Goal: Information Seeking & Learning: Learn about a topic

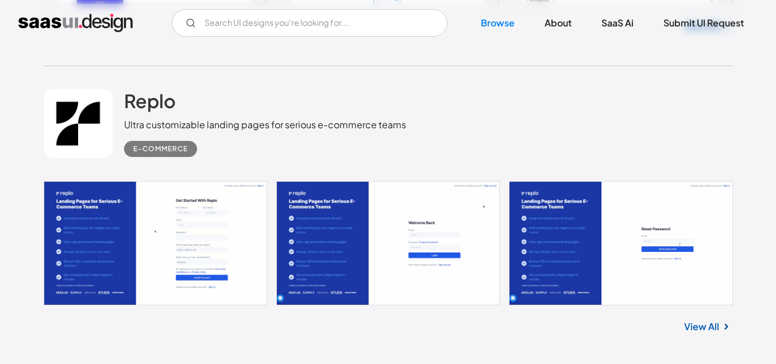
scroll to position [3181, 0]
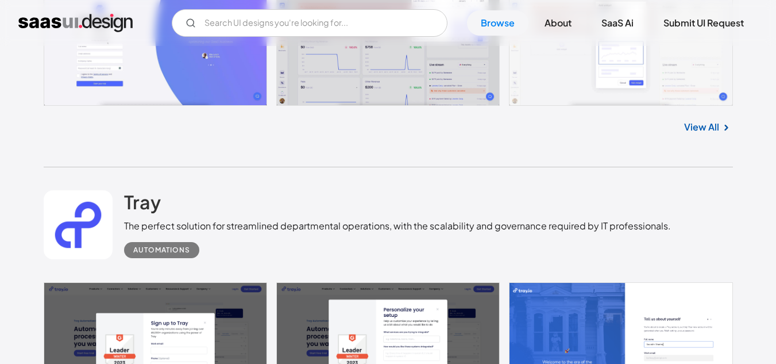
scroll to position [4530, 0]
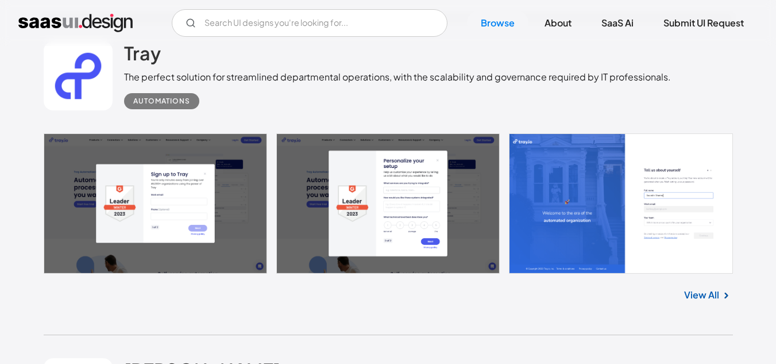
click at [191, 217] on link at bounding box center [388, 203] width 689 height 140
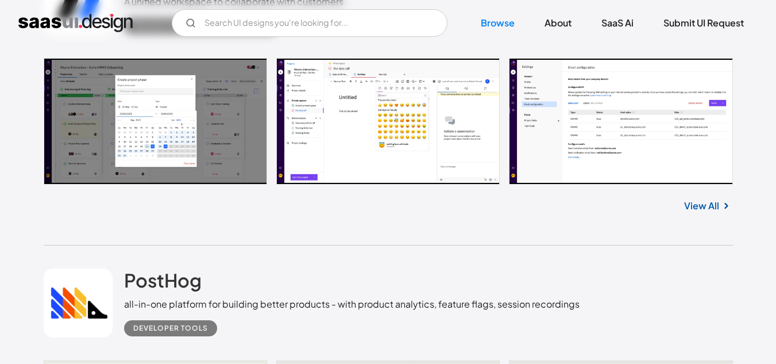
scroll to position [5463, 0]
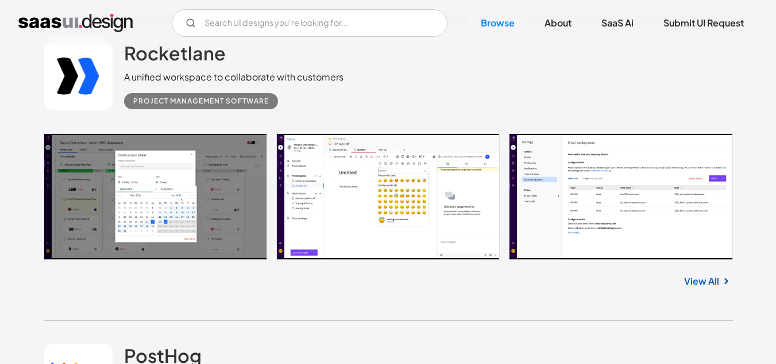
click at [138, 204] on link at bounding box center [388, 196] width 689 height 126
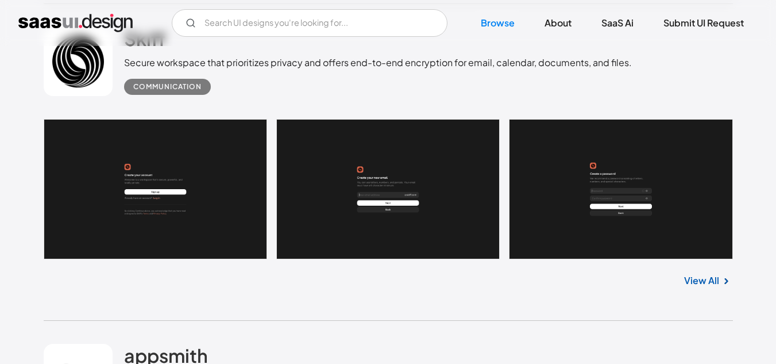
scroll to position [6571, 0]
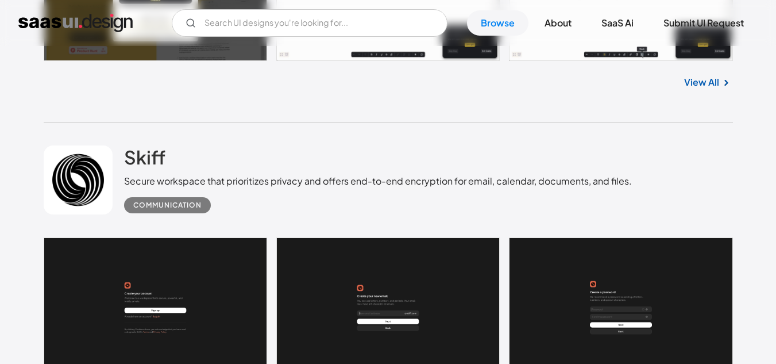
click at [232, 242] on link at bounding box center [388, 307] width 689 height 140
click at [616, 20] on link "SaaS Ai" at bounding box center [618, 22] width 60 height 25
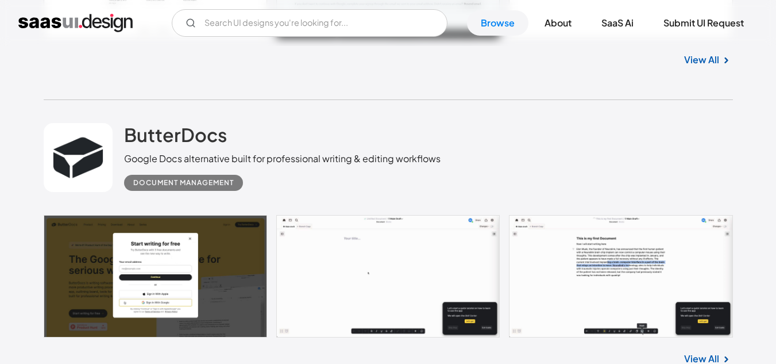
scroll to position [6334, 0]
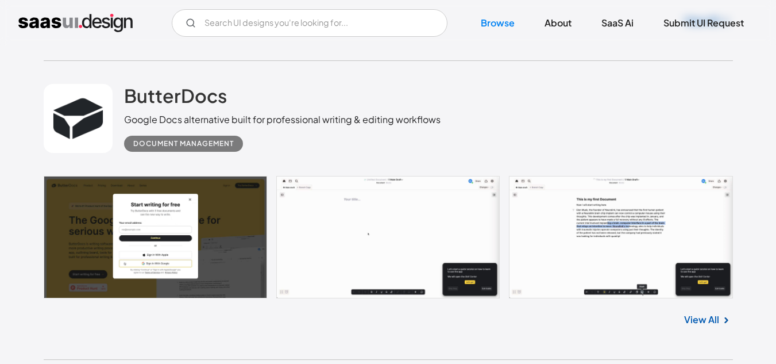
click at [175, 218] on link at bounding box center [388, 237] width 689 height 123
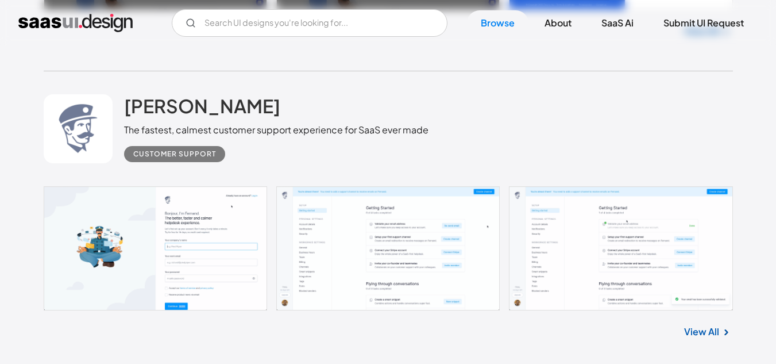
scroll to position [4754, 0]
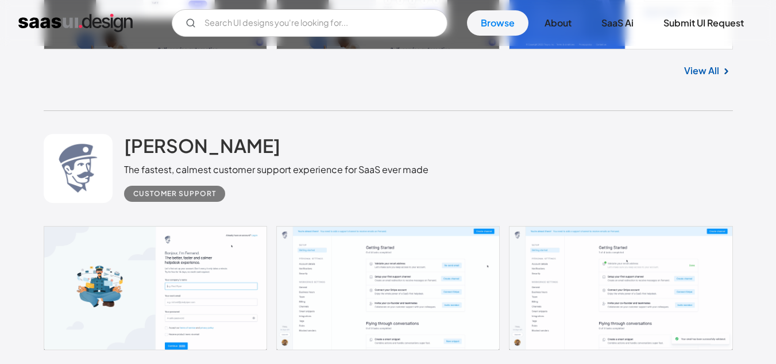
click at [223, 319] on link at bounding box center [388, 288] width 689 height 124
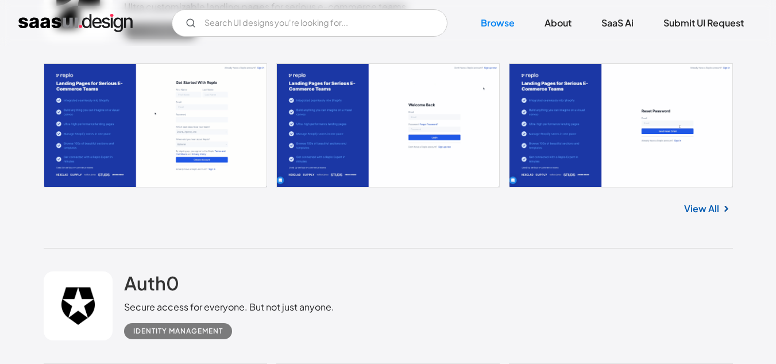
scroll to position [3331, 0]
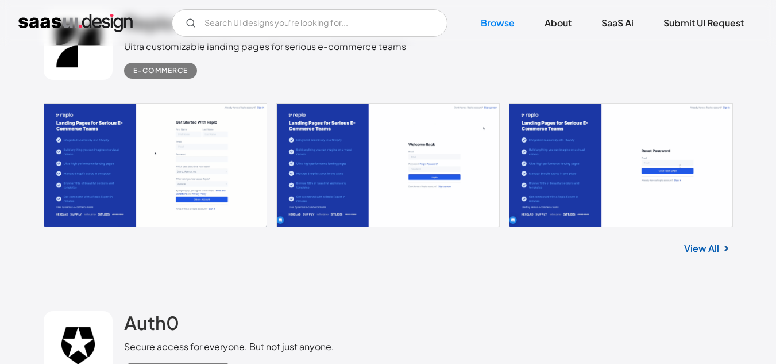
click at [172, 168] on link at bounding box center [388, 165] width 689 height 124
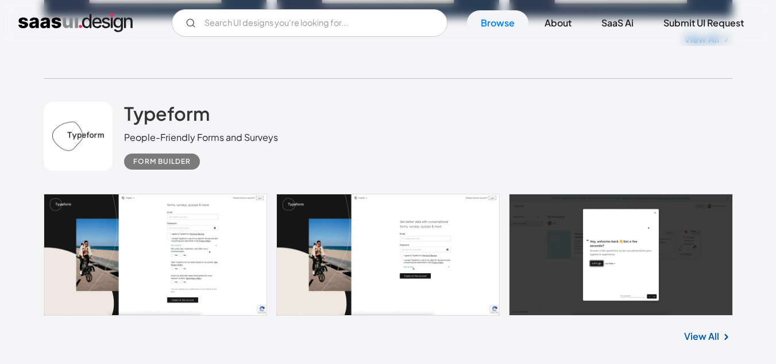
scroll to position [1198, 0]
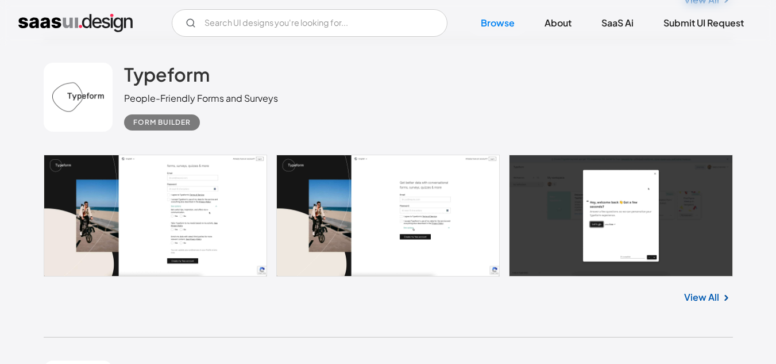
click at [189, 180] on link at bounding box center [388, 215] width 689 height 121
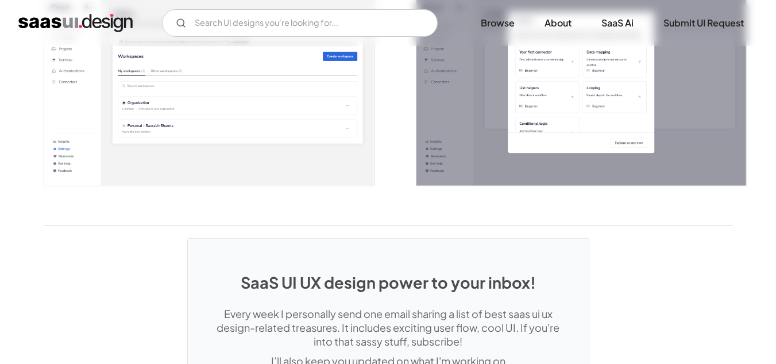
scroll to position [2575, 0]
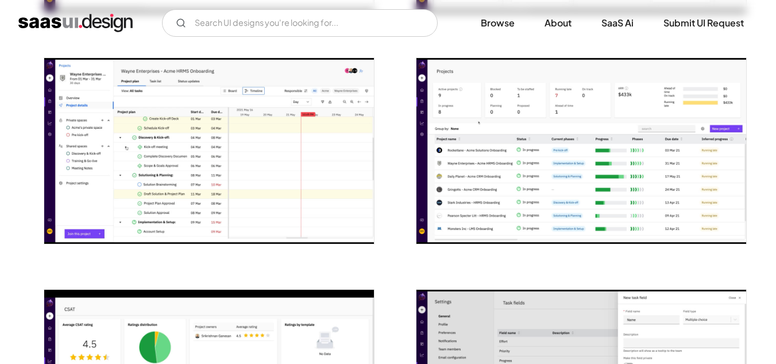
scroll to position [1372, 0]
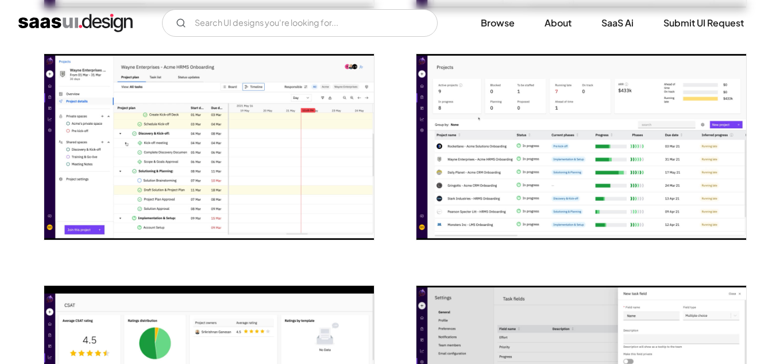
click at [252, 142] on img "open lightbox" at bounding box center [209, 147] width 330 height 186
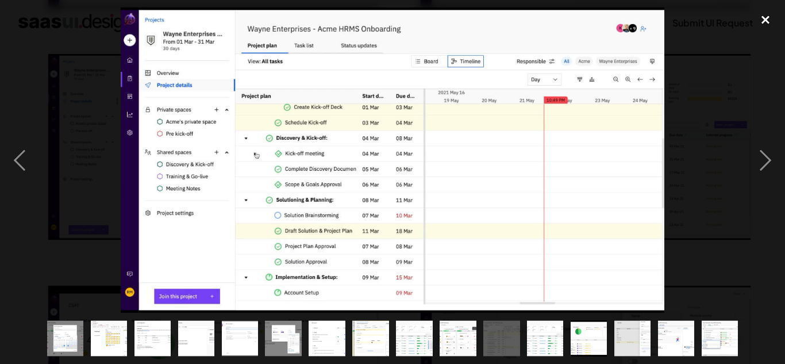
click at [768, 24] on div "close lightbox" at bounding box center [765, 19] width 39 height 25
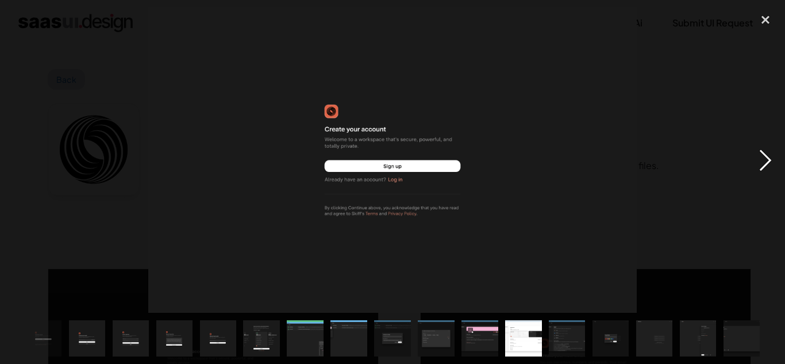
click at [765, 164] on div "next image" at bounding box center [765, 160] width 39 height 306
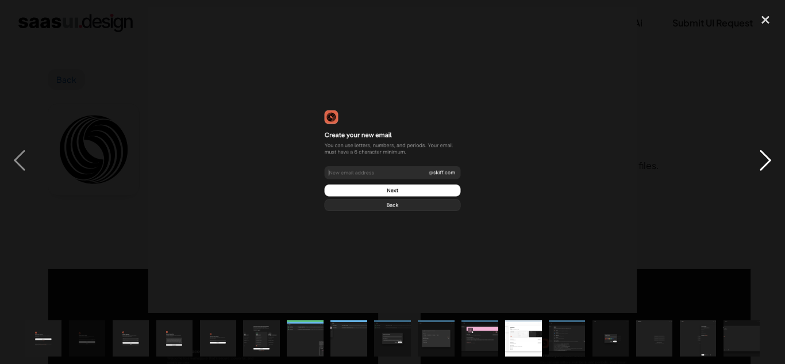
click at [765, 164] on div "next image" at bounding box center [765, 160] width 39 height 306
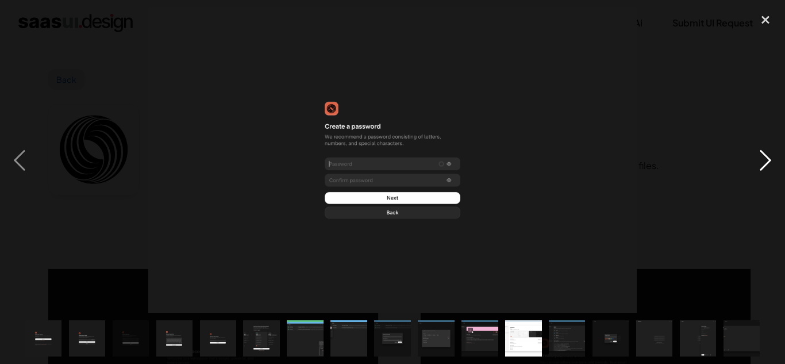
click at [765, 164] on div "next image" at bounding box center [765, 160] width 39 height 306
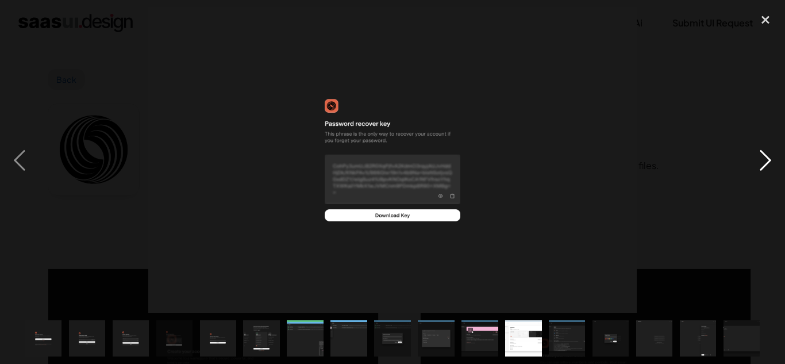
click at [765, 164] on div "next image" at bounding box center [765, 160] width 39 height 306
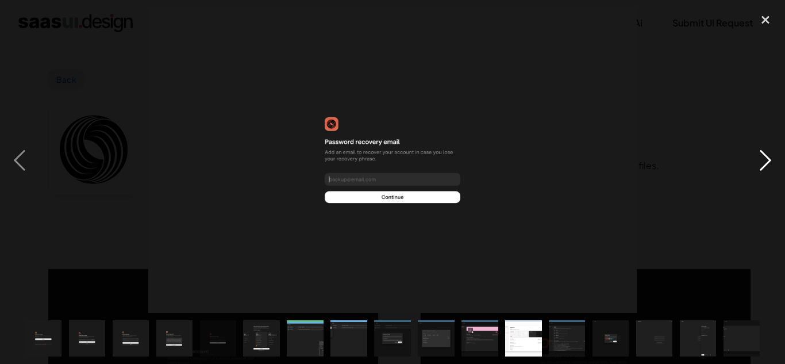
click at [765, 164] on div "next image" at bounding box center [765, 160] width 39 height 306
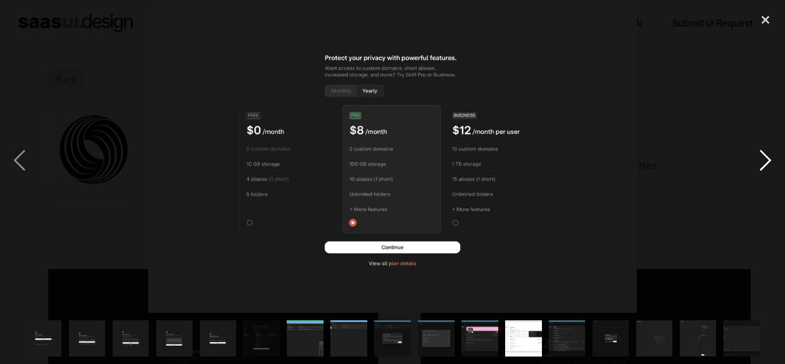
click at [765, 164] on div "next image" at bounding box center [765, 160] width 39 height 306
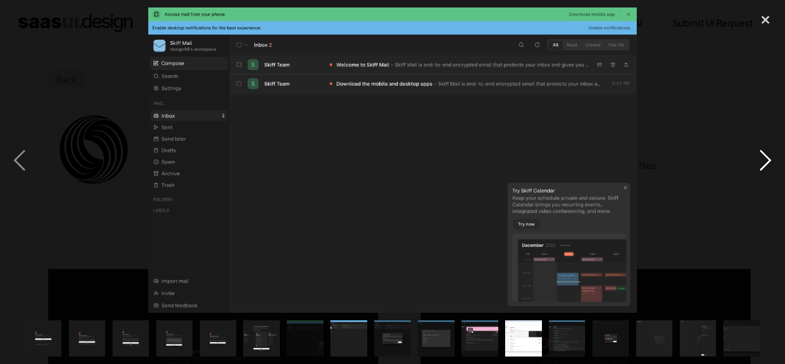
click at [765, 164] on div "next image" at bounding box center [765, 160] width 39 height 306
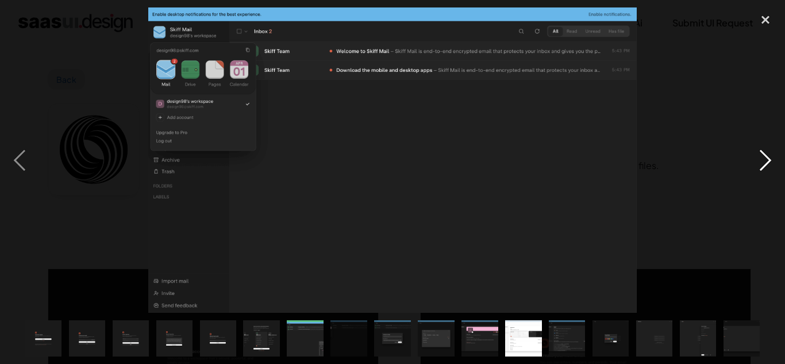
click at [765, 164] on div "next image" at bounding box center [765, 160] width 39 height 306
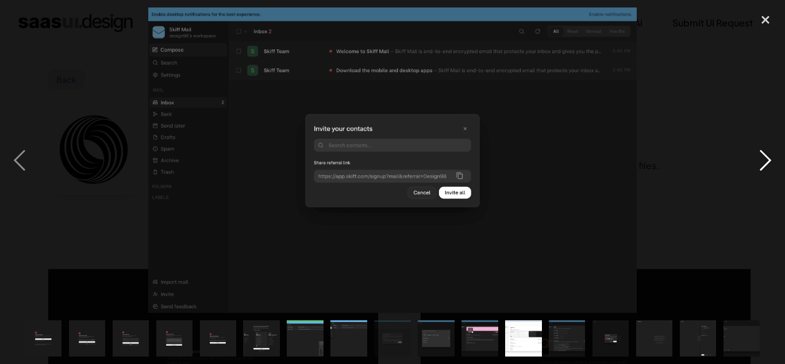
click at [765, 164] on div "next image" at bounding box center [765, 160] width 39 height 306
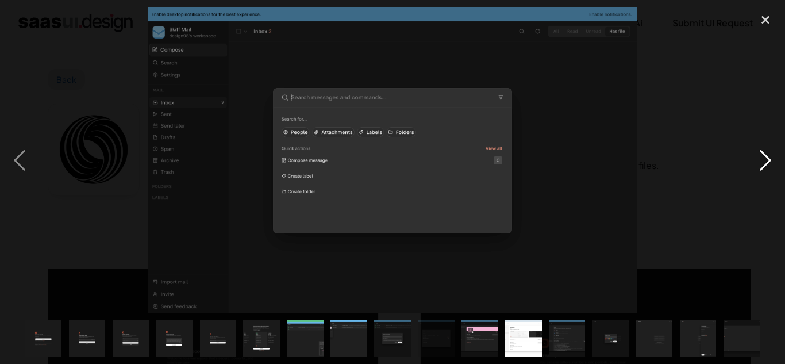
click at [765, 164] on div "next image" at bounding box center [765, 160] width 39 height 306
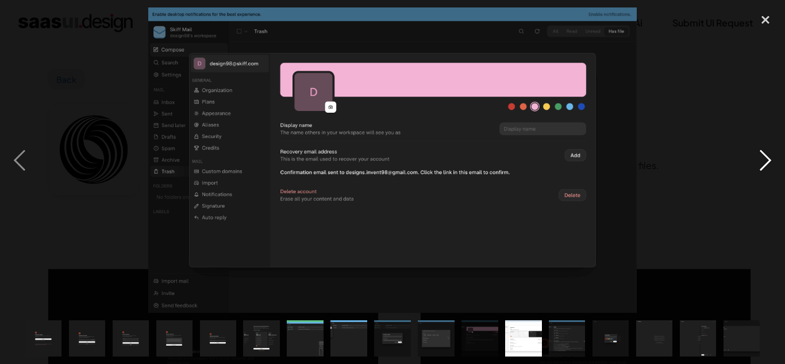
click at [765, 164] on div "next image" at bounding box center [765, 160] width 39 height 306
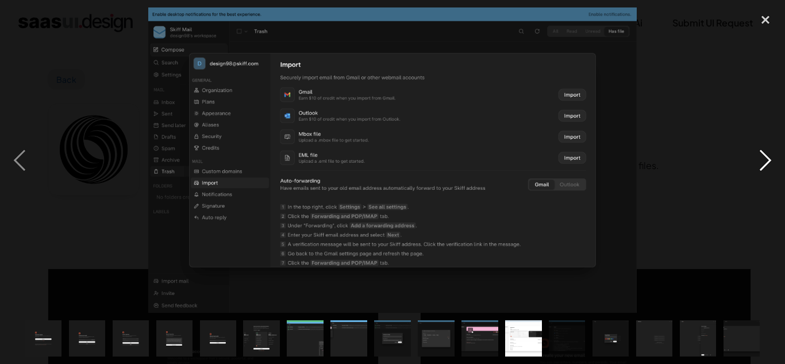
click at [765, 164] on div "next image" at bounding box center [765, 160] width 39 height 306
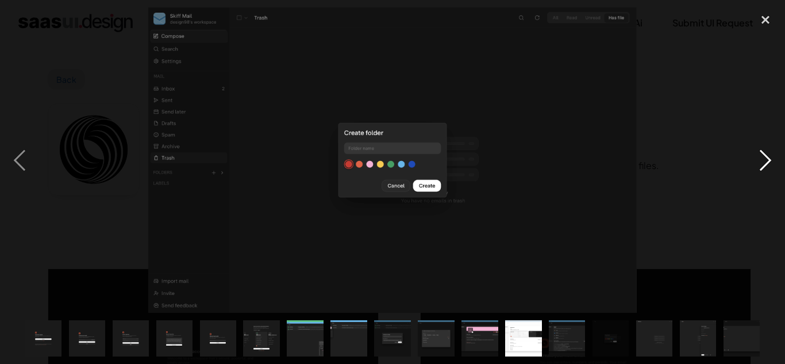
click at [765, 164] on div "next image" at bounding box center [765, 160] width 39 height 306
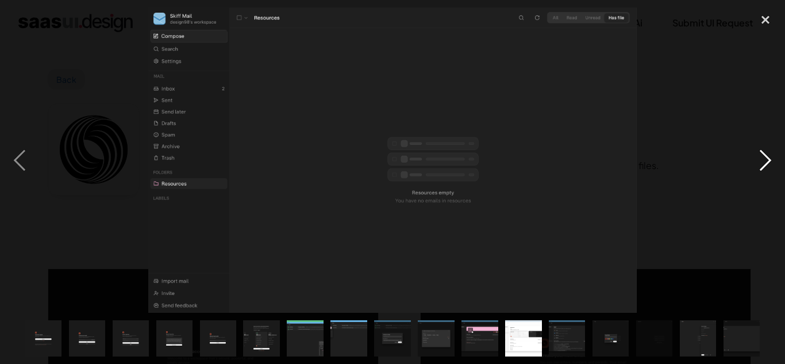
click at [765, 164] on div "next image" at bounding box center [765, 160] width 39 height 306
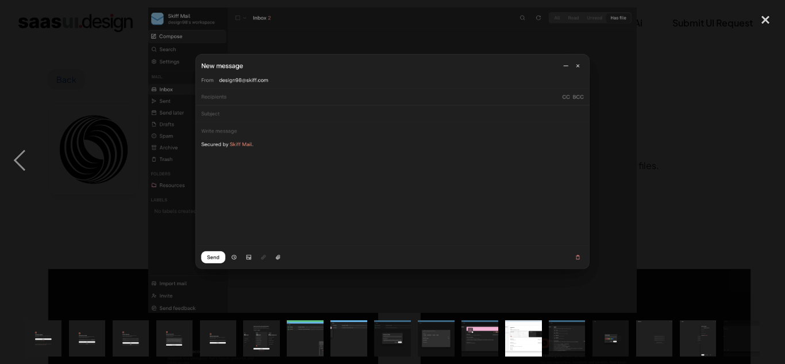
click at [765, 164] on div "next image" at bounding box center [765, 160] width 39 height 306
click at [763, 14] on div "close lightbox" at bounding box center [765, 19] width 39 height 25
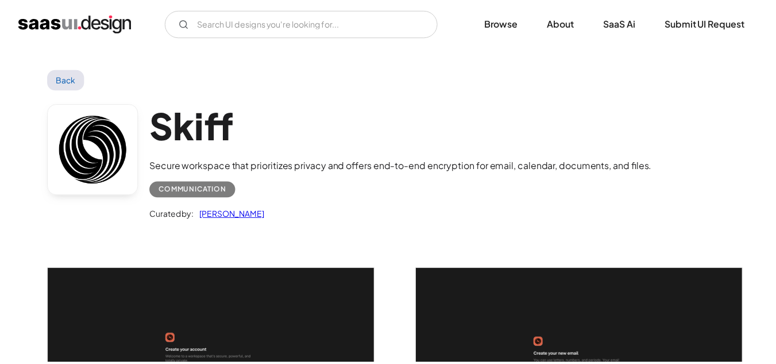
scroll to position [111, 0]
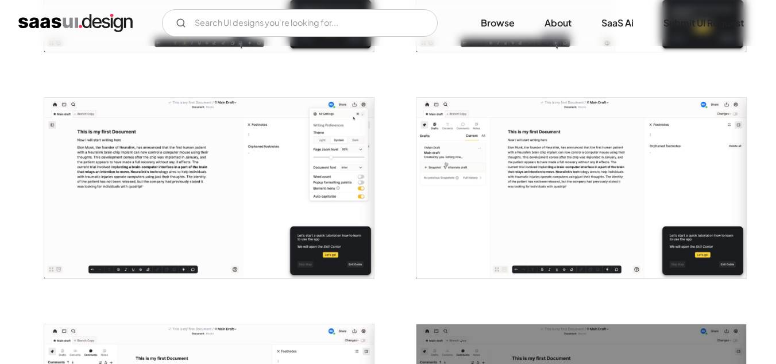
scroll to position [641, 0]
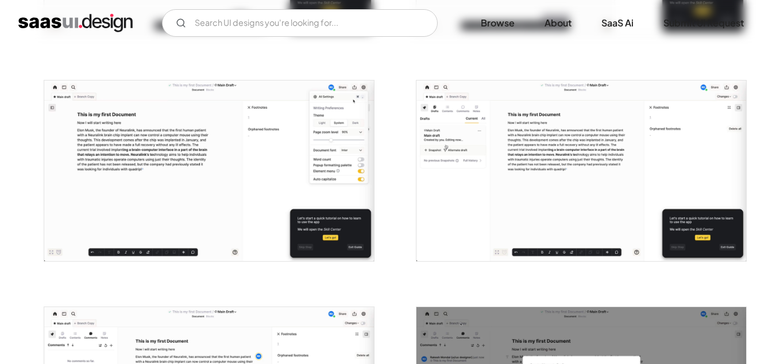
click at [237, 174] on img "open lightbox" at bounding box center [209, 170] width 330 height 180
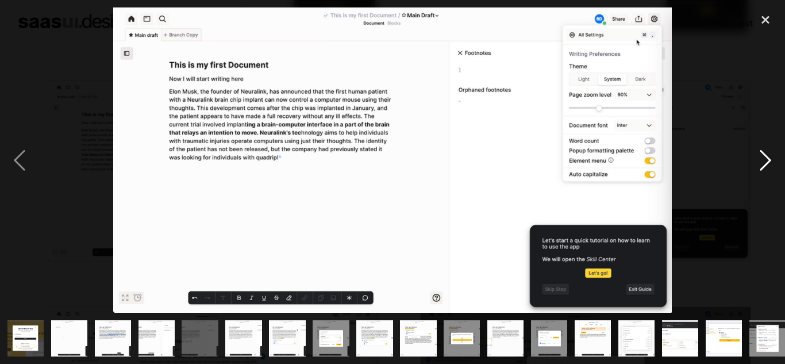
click at [768, 158] on div "next image" at bounding box center [765, 160] width 39 height 306
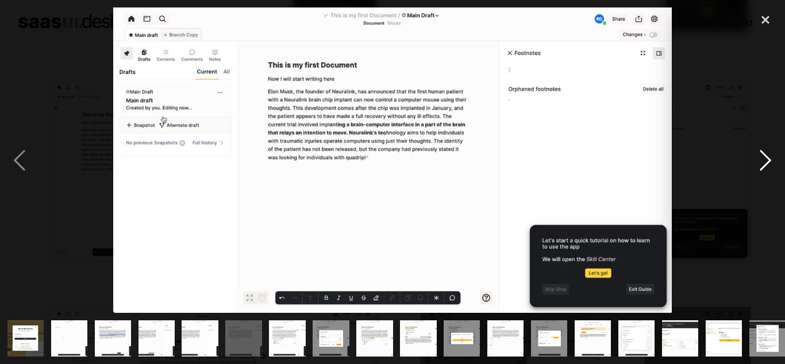
click at [768, 158] on div "next image" at bounding box center [765, 160] width 39 height 306
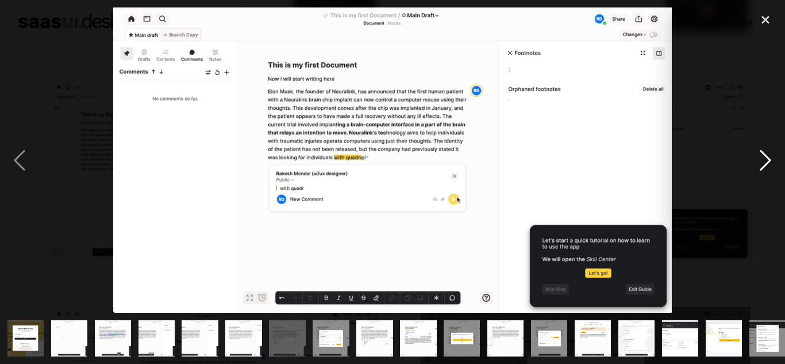
click at [768, 158] on div "next image" at bounding box center [765, 160] width 39 height 306
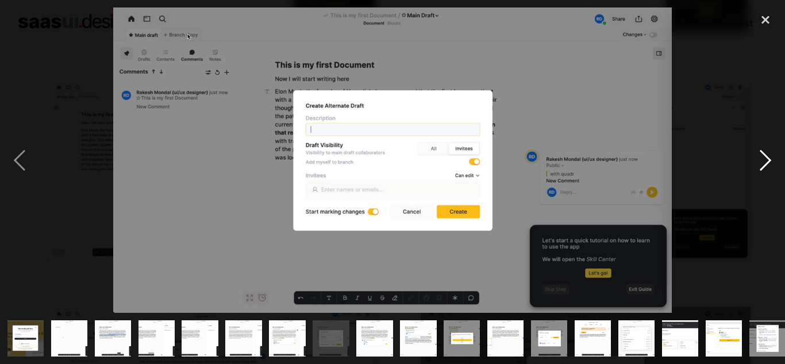
click at [768, 158] on div "next image" at bounding box center [765, 160] width 39 height 306
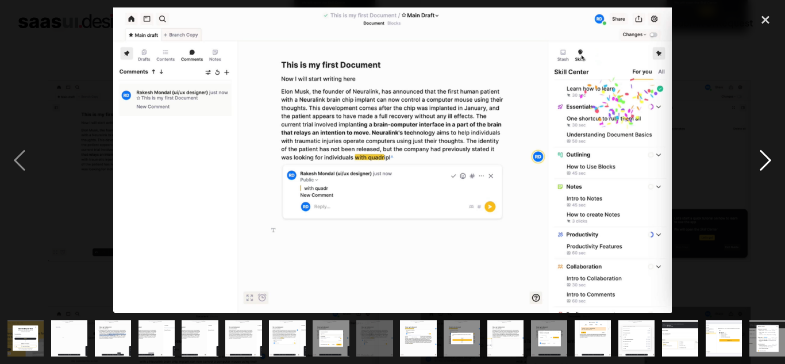
click at [768, 158] on div "next image" at bounding box center [765, 160] width 39 height 306
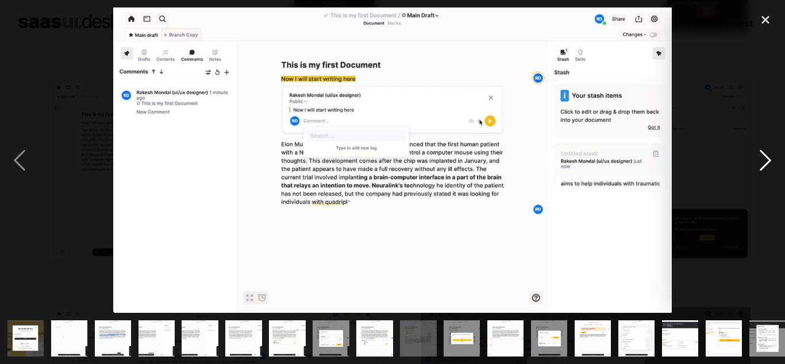
click at [768, 158] on div "next image" at bounding box center [765, 160] width 39 height 306
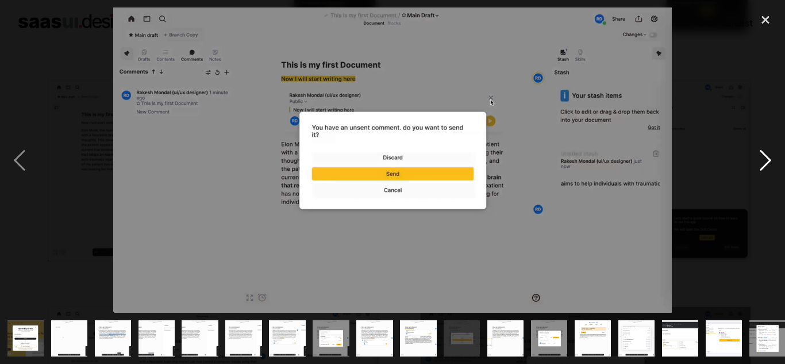
click at [768, 158] on div "next image" at bounding box center [765, 160] width 39 height 306
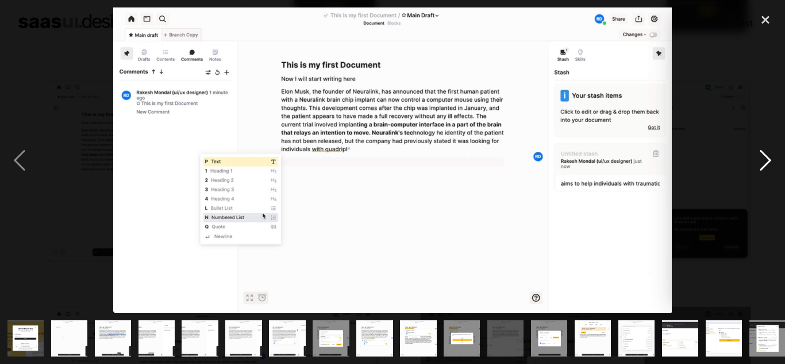
click at [768, 158] on div "next image" at bounding box center [765, 160] width 39 height 306
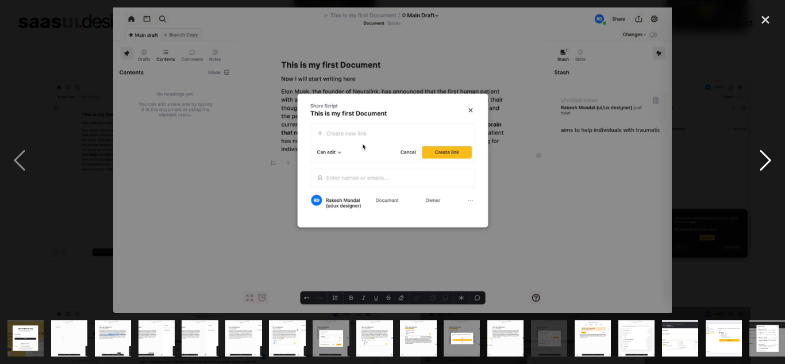
click at [768, 158] on div "next image" at bounding box center [765, 160] width 39 height 306
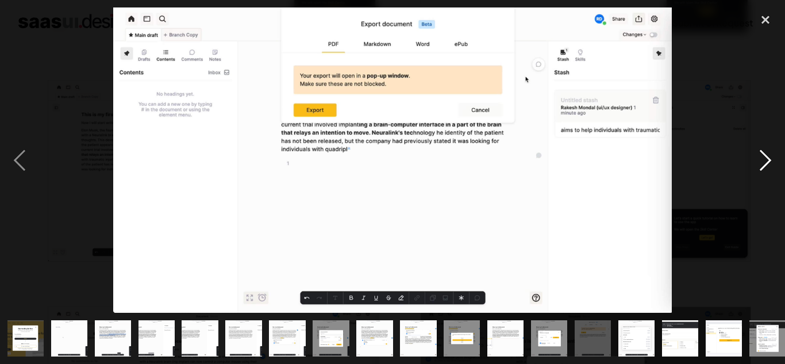
click at [768, 158] on div "next image" at bounding box center [765, 160] width 39 height 306
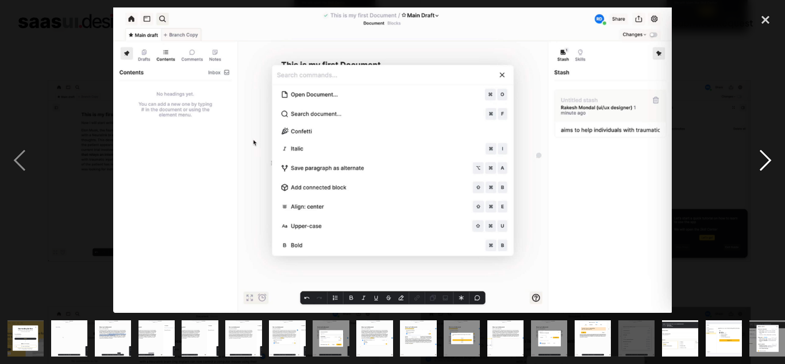
click at [768, 158] on div "next image" at bounding box center [765, 160] width 39 height 306
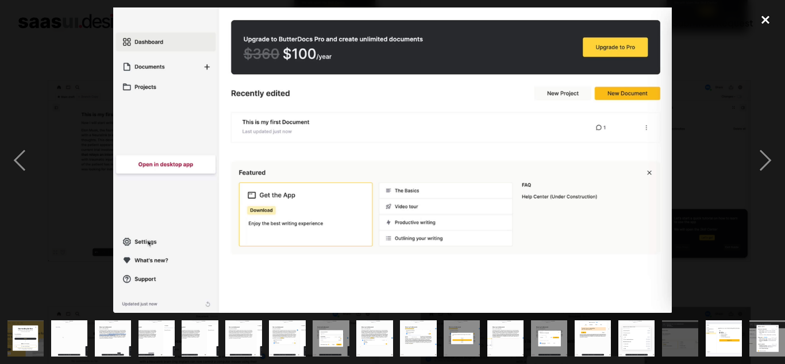
click at [766, 20] on div "close lightbox" at bounding box center [765, 19] width 39 height 25
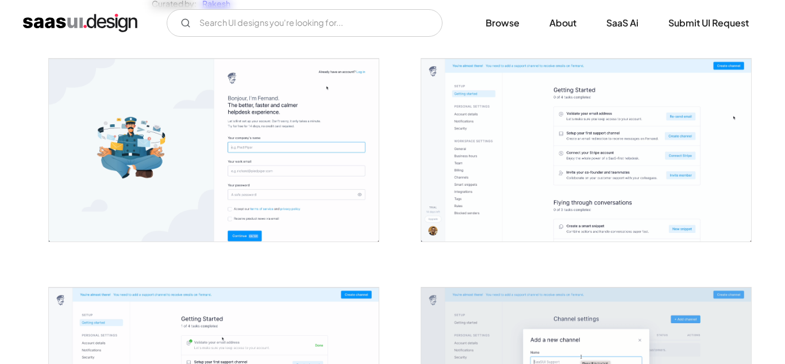
scroll to position [225, 0]
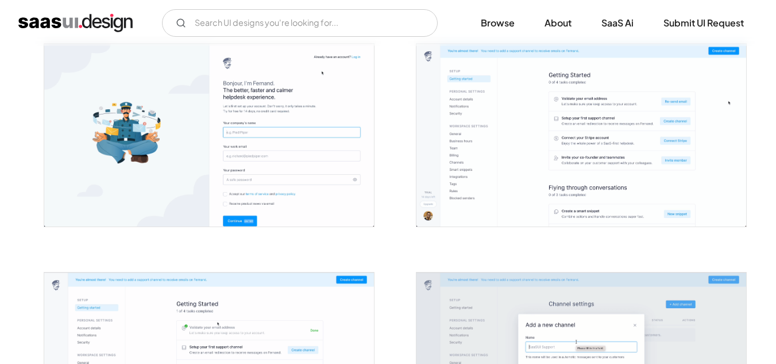
click at [341, 167] on img "open lightbox" at bounding box center [209, 135] width 330 height 183
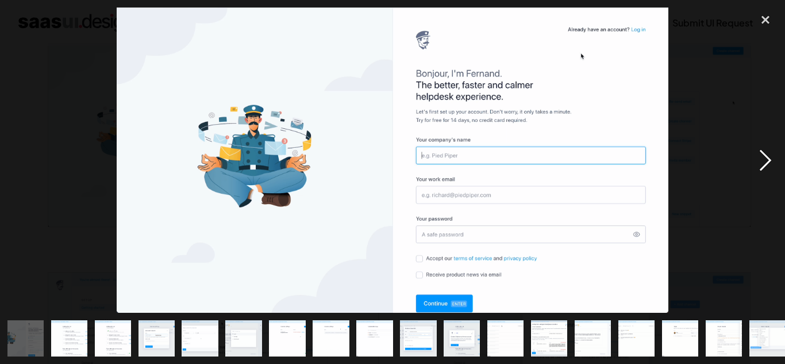
click at [760, 160] on div "next image" at bounding box center [765, 160] width 39 height 306
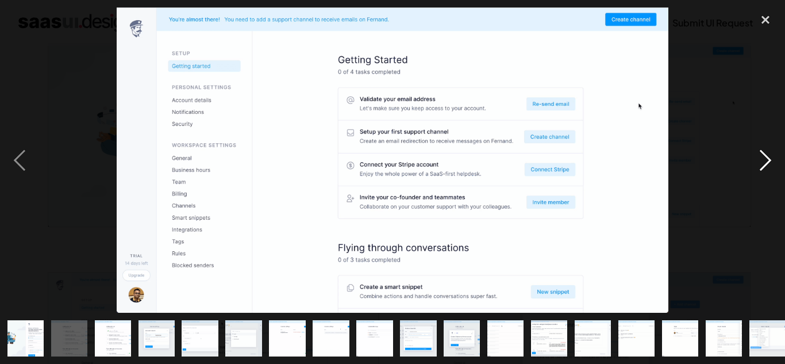
click at [760, 160] on div "next image" at bounding box center [765, 160] width 39 height 306
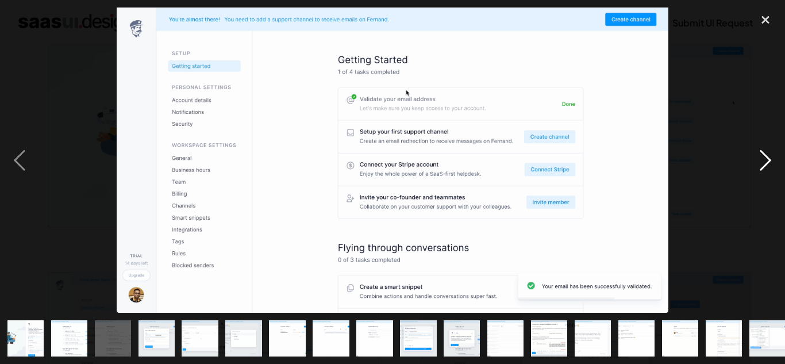
click at [760, 160] on div "next image" at bounding box center [765, 160] width 39 height 306
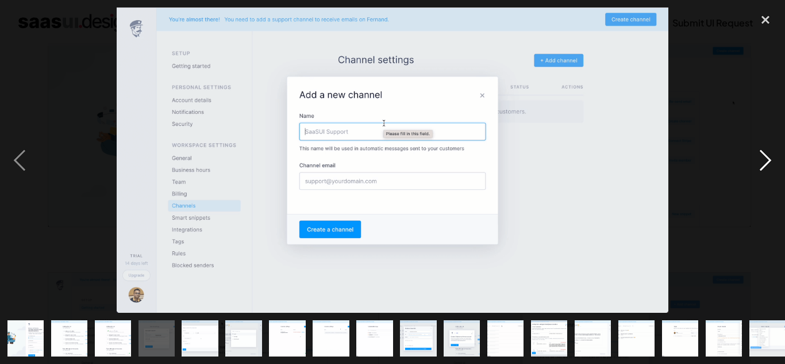
click at [760, 160] on div "next image" at bounding box center [765, 160] width 39 height 306
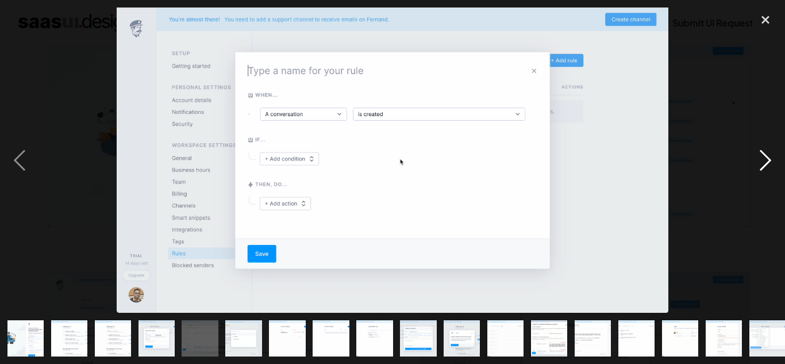
click at [760, 160] on div "next image" at bounding box center [765, 160] width 39 height 306
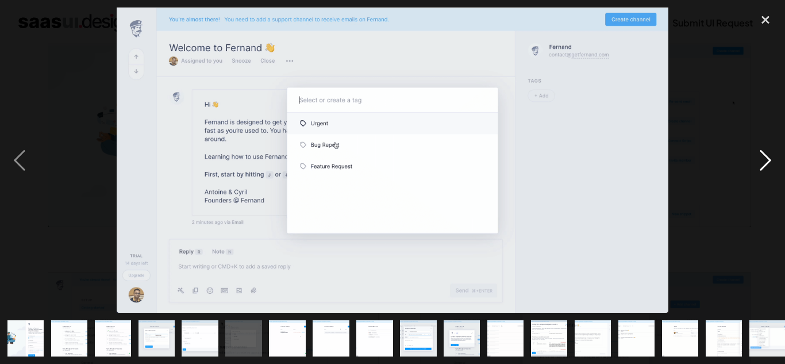
click at [760, 160] on div "next image" at bounding box center [765, 160] width 39 height 306
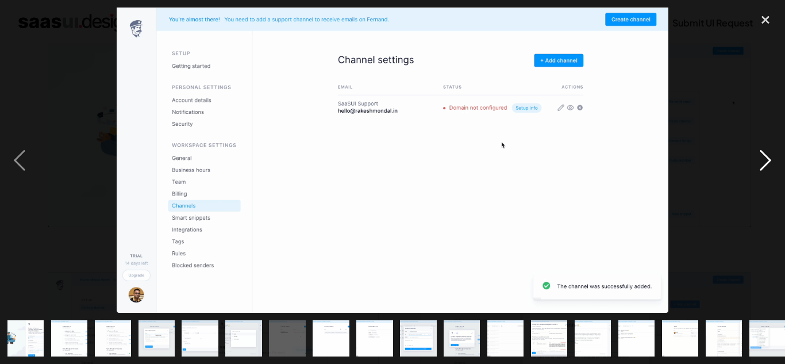
click at [760, 160] on div "next image" at bounding box center [765, 160] width 39 height 306
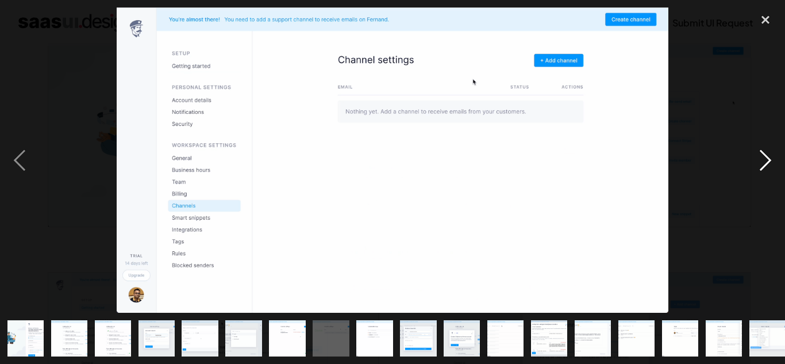
click at [760, 160] on div "next image" at bounding box center [765, 160] width 39 height 306
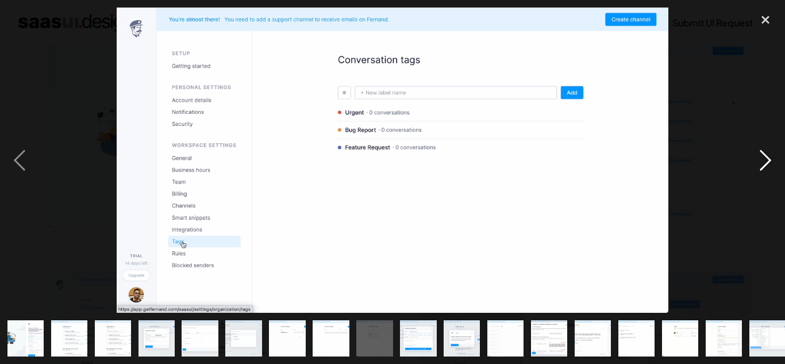
click at [760, 160] on div "next image" at bounding box center [765, 160] width 39 height 306
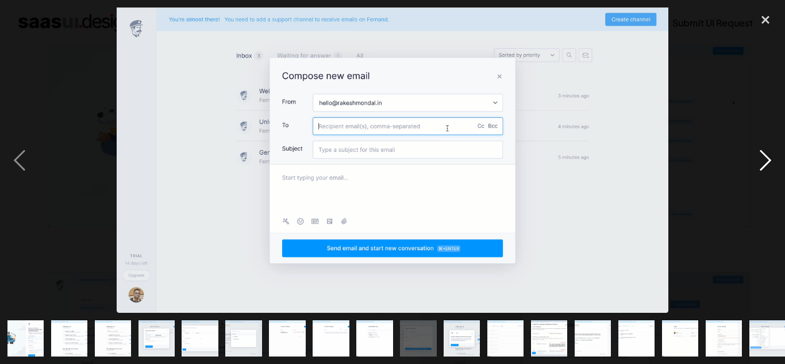
click at [760, 160] on div "next image" at bounding box center [765, 160] width 39 height 306
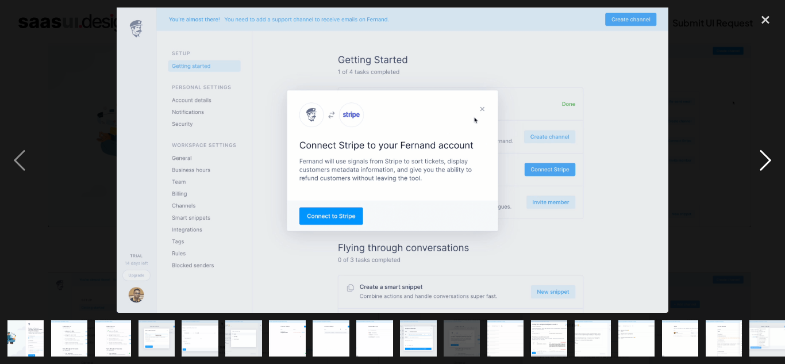
click at [760, 160] on div "next image" at bounding box center [765, 160] width 39 height 306
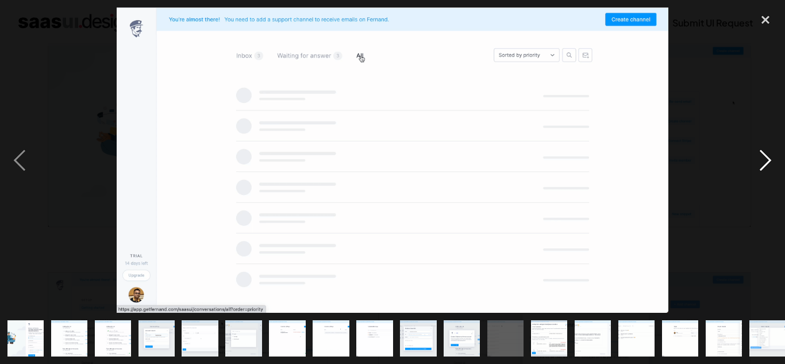
click at [760, 160] on div "next image" at bounding box center [765, 160] width 39 height 306
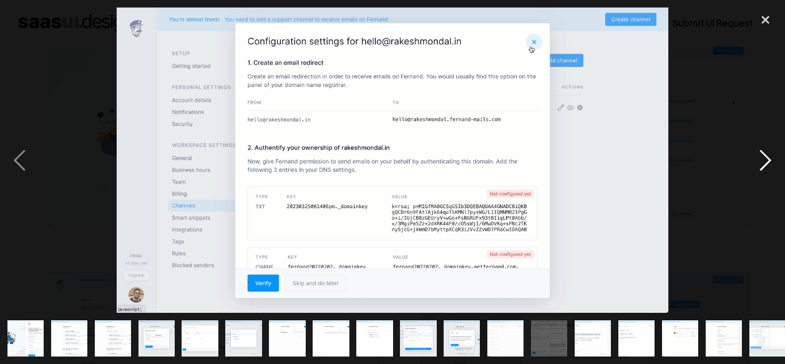
click at [760, 160] on div "next image" at bounding box center [765, 160] width 39 height 306
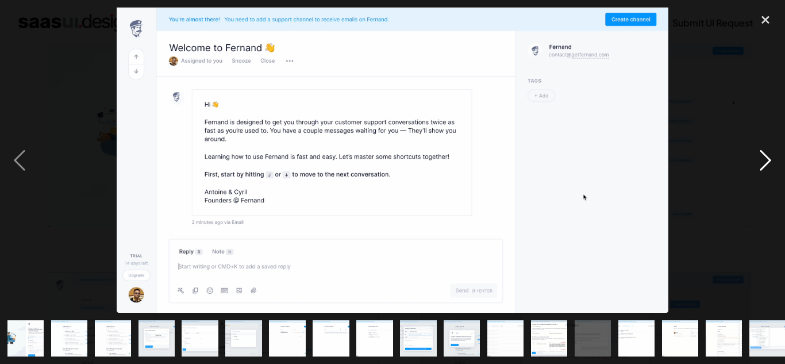
click at [760, 160] on div "next image" at bounding box center [765, 160] width 39 height 306
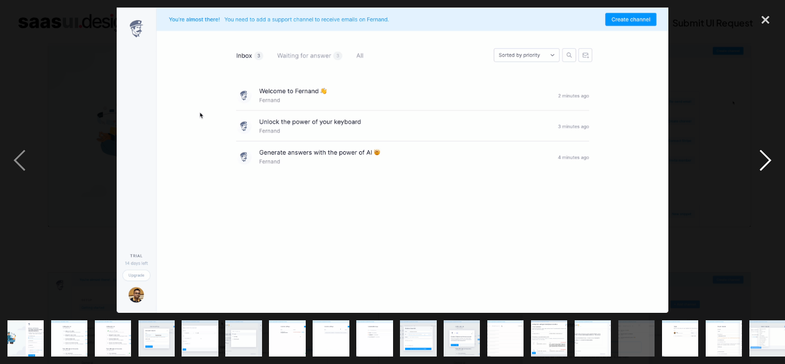
click at [760, 160] on div "next image" at bounding box center [765, 160] width 39 height 306
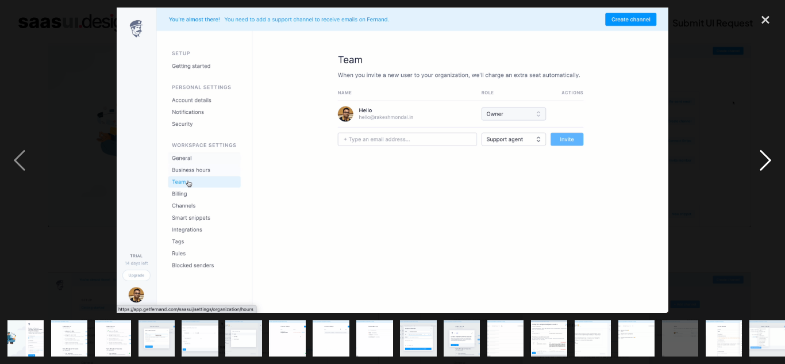
click at [760, 160] on div "next image" at bounding box center [765, 160] width 39 height 306
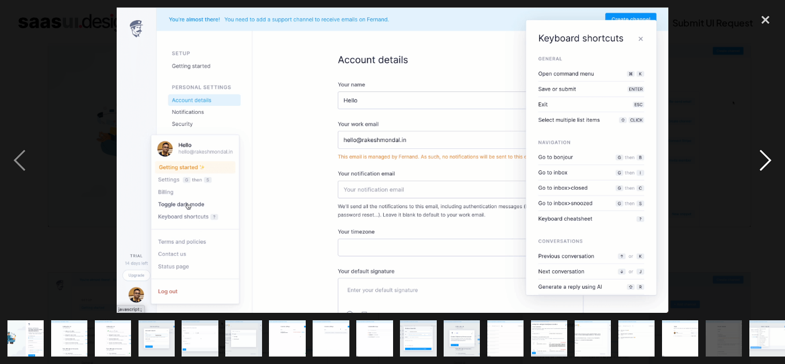
click at [760, 160] on div "next image" at bounding box center [765, 160] width 39 height 306
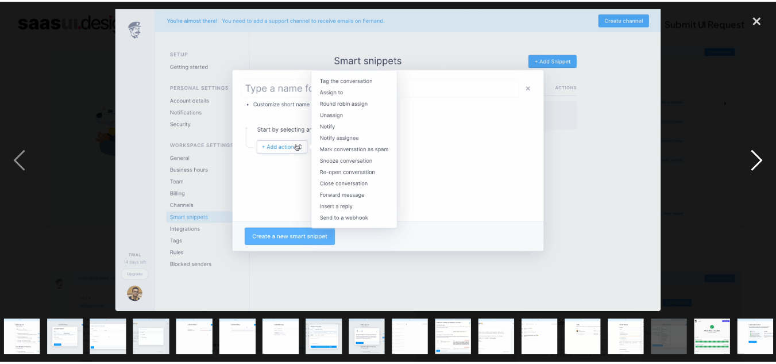
scroll to position [0, 95]
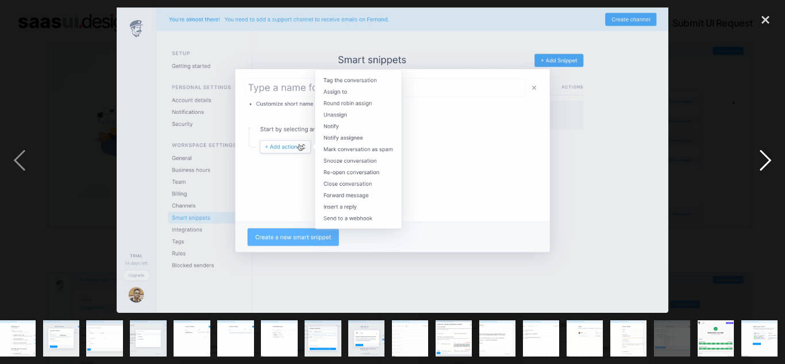
click at [760, 160] on div "next image" at bounding box center [765, 160] width 39 height 306
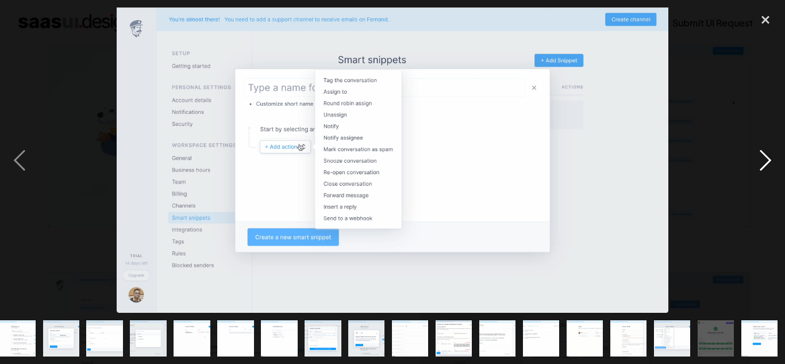
click at [760, 160] on div "next image" at bounding box center [765, 160] width 39 height 306
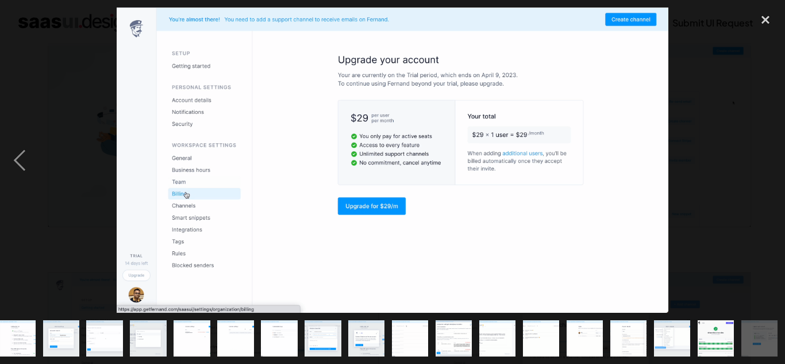
click at [760, 160] on div "next image" at bounding box center [765, 160] width 39 height 306
click at [770, 28] on div "close lightbox" at bounding box center [765, 19] width 39 height 25
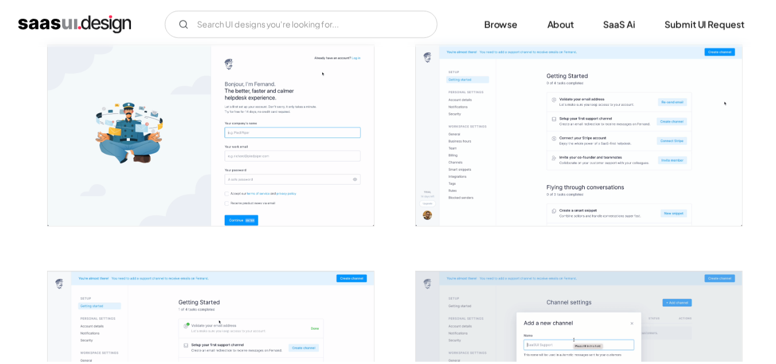
scroll to position [0, 0]
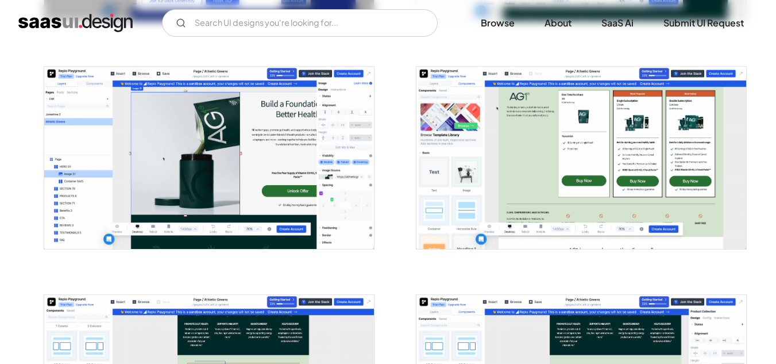
scroll to position [1128, 0]
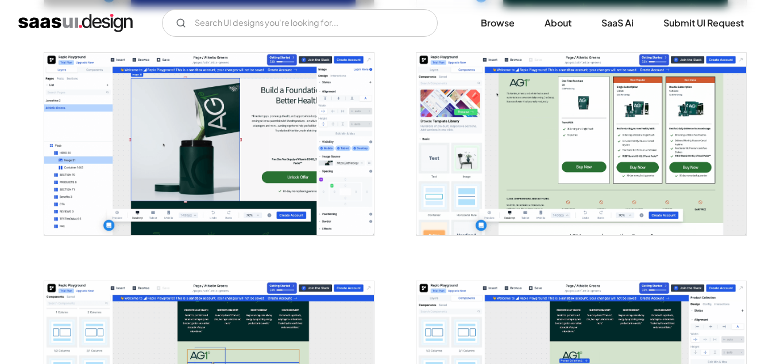
click at [623, 192] on img "open lightbox" at bounding box center [581, 144] width 330 height 182
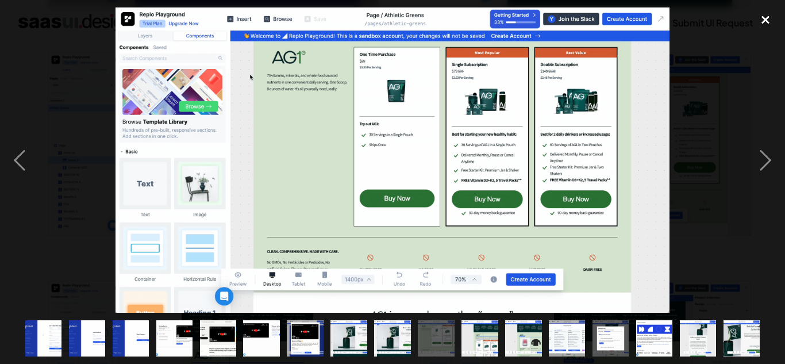
click at [763, 13] on div "close lightbox" at bounding box center [765, 19] width 39 height 25
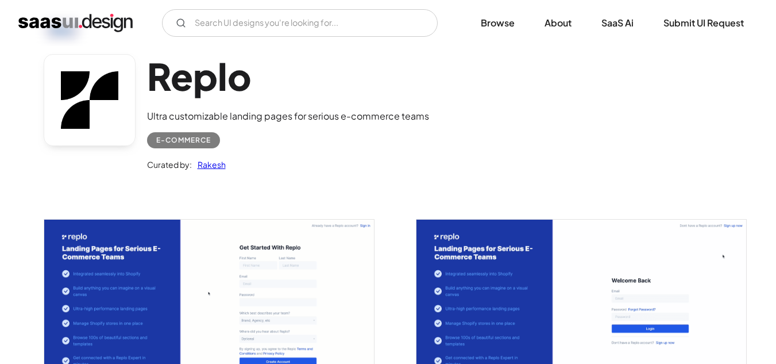
scroll to position [0, 0]
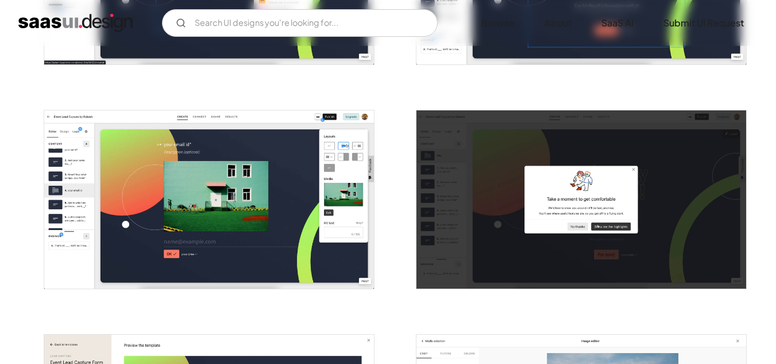
scroll to position [2011, 0]
